Goal: Navigation & Orientation: Find specific page/section

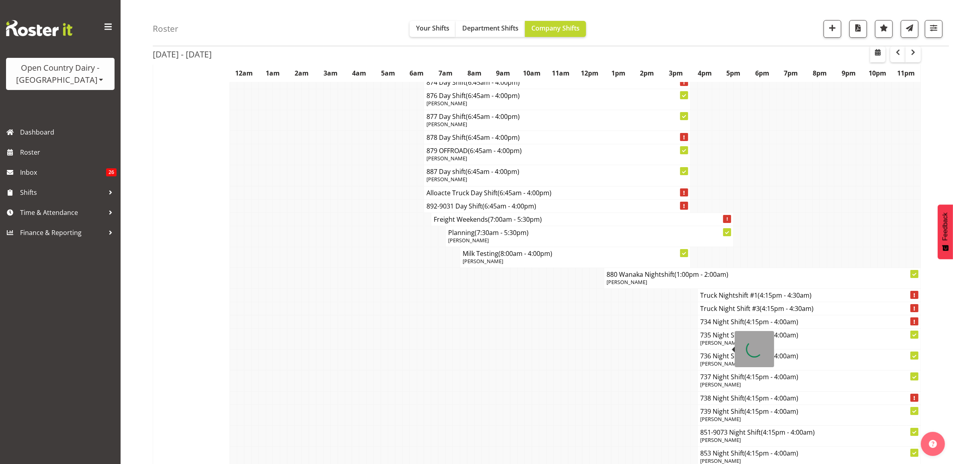
scroll to position [3767, 0]
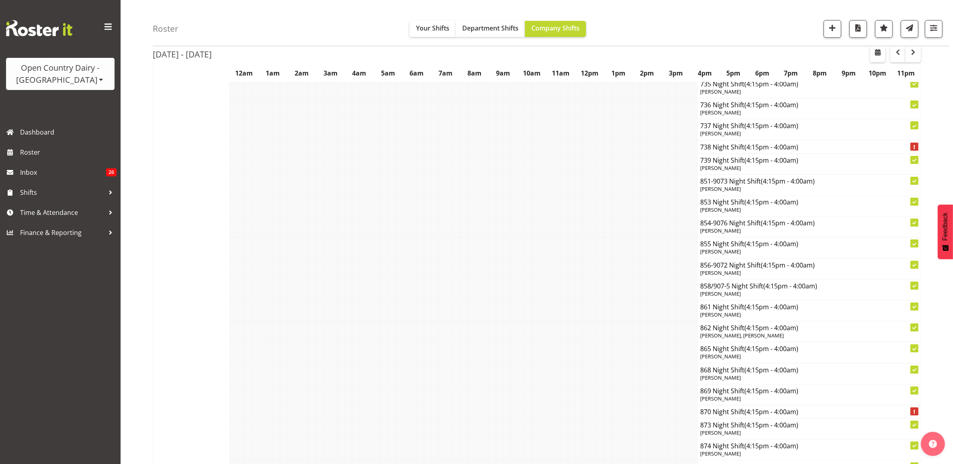
click at [78, 75] on div "Open Country Dairy - [GEOGRAPHIC_DATA]" at bounding box center [60, 74] width 92 height 24
click at [92, 108] on link "Open Country Dairy - [GEOGRAPHIC_DATA]" at bounding box center [83, 102] width 155 height 14
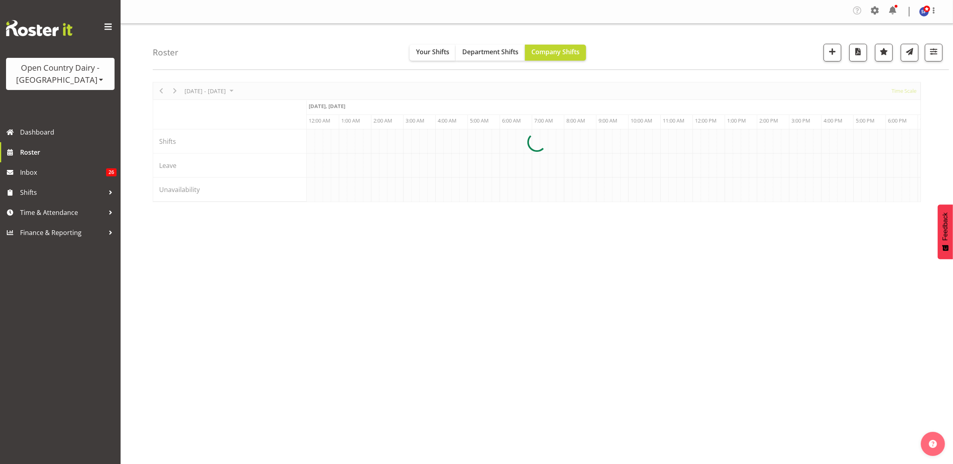
scroll to position [0, 3375]
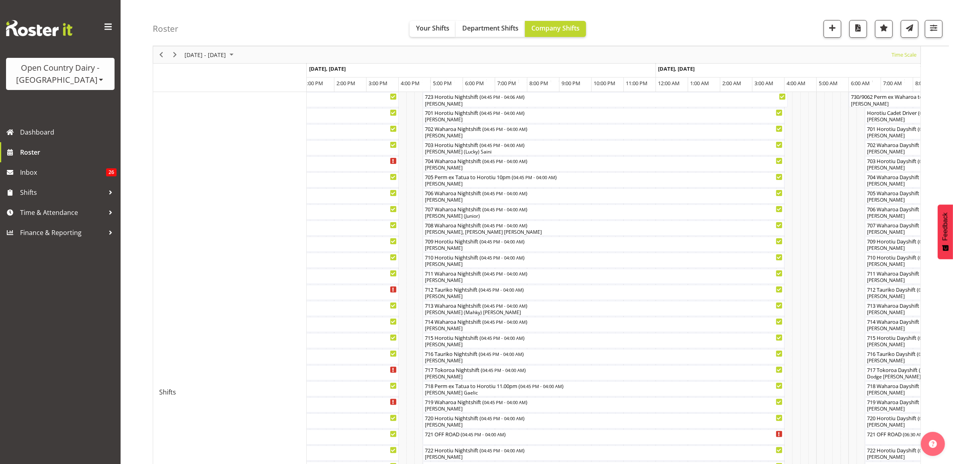
scroll to position [100, 0]
